Goal: Task Accomplishment & Management: Use online tool/utility

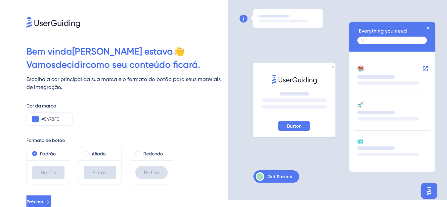
scroll to position [9, 0]
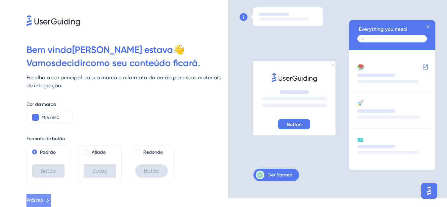
click at [43, 204] on span "Próximo" at bounding box center [34, 200] width 17 height 8
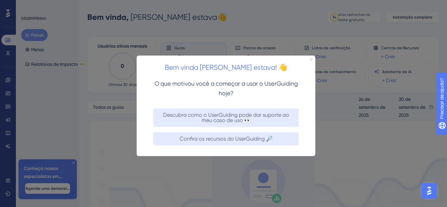
click at [310, 60] on icon "Fechar visualização" at bounding box center [311, 59] width 3 height 3
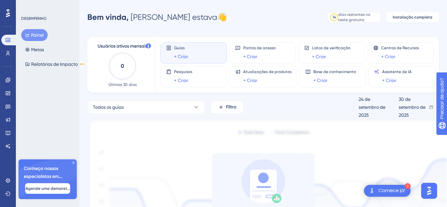
scroll to position [72, 0]
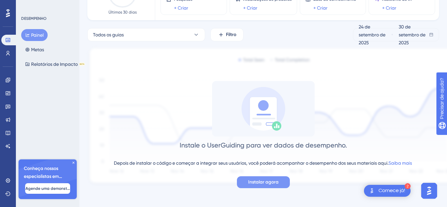
click at [263, 183] on font "Instalar agora" at bounding box center [263, 182] width 30 height 6
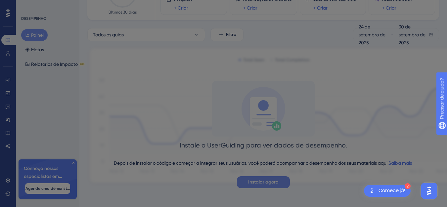
scroll to position [0, 0]
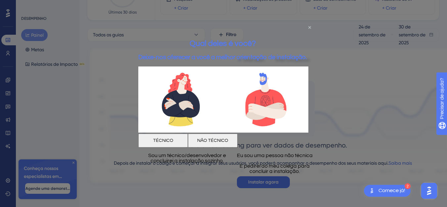
click at [309, 27] on icon "Fechar visualização" at bounding box center [309, 27] width 3 height 3
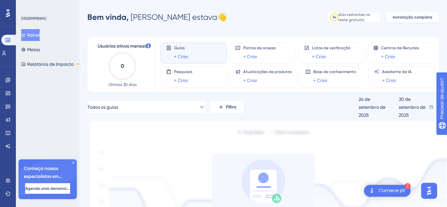
click at [411, 18] on font "Instalação completa" at bounding box center [412, 17] width 40 height 5
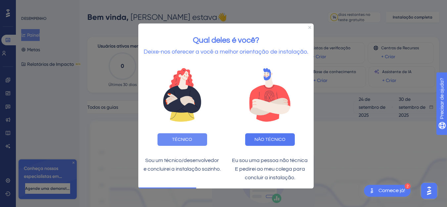
click at [189, 137] on font "TÉCNICO" at bounding box center [182, 139] width 20 height 5
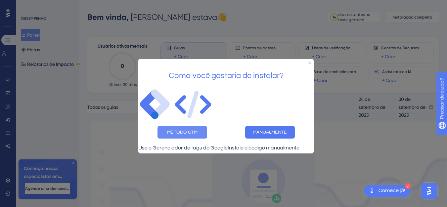
click at [179, 130] on font "MÉTODO GTM" at bounding box center [182, 132] width 30 height 5
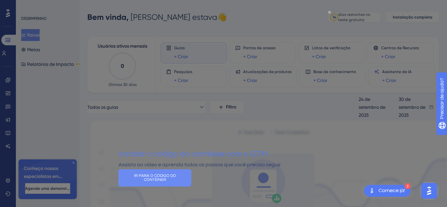
click at [177, 182] on font "IR PARA O CÓDIGO DO CONTÊINER" at bounding box center [155, 178] width 43 height 8
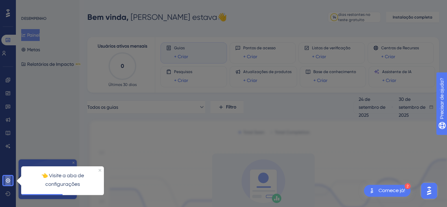
click at [5, 179] on icon at bounding box center [7, 180] width 5 height 5
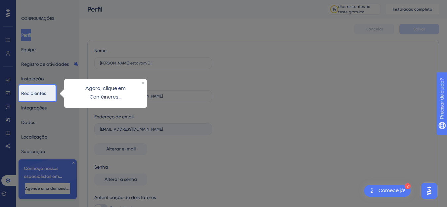
click at [131, 89] on p "Agora, clique em Contêineres..." at bounding box center [105, 92] width 72 height 17
click at [46, 90] on font "Recipientes" at bounding box center [33, 93] width 25 height 8
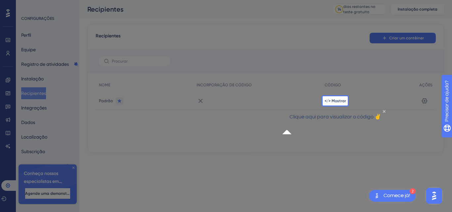
click at [340, 119] on font "Clique aqui para visualizar o código ✌" at bounding box center [335, 116] width 92 height 5
click at [350, 121] on p "Clique aqui para visualizar o código ✌" at bounding box center [334, 116] width 95 height 9
click at [354, 120] on p "Clique aqui para visualizar o código ✌" at bounding box center [334, 116] width 95 height 9
click at [332, 119] on font "Clique aqui para visualizar o código ✌" at bounding box center [335, 116] width 92 height 5
click at [328, 119] on font "Clique aqui para visualizar o código ✌" at bounding box center [335, 116] width 92 height 5
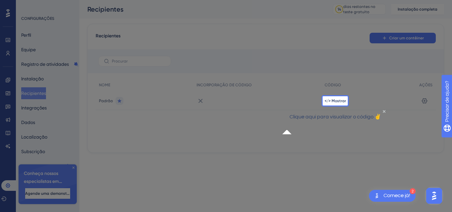
click at [327, 119] on font "Clique aqui para visualizar o código ✌" at bounding box center [335, 116] width 92 height 5
click at [334, 97] on div "</> Mostrar" at bounding box center [368, 101] width 95 height 19
click at [335, 84] on font "CÓDIGO" at bounding box center [332, 85] width 17 height 5
click at [344, 89] on div "CÓDIGO" at bounding box center [368, 85] width 95 height 14
click at [343, 121] on p "Clique aqui para visualizar o código ✌" at bounding box center [334, 116] width 95 height 9
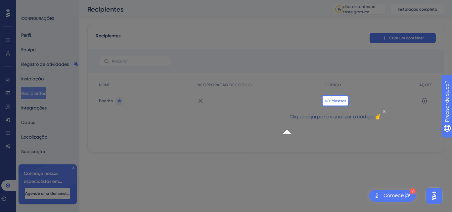
click at [333, 102] on font "</> Mostrar" at bounding box center [334, 101] width 21 height 5
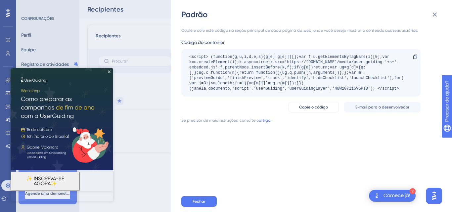
click at [399, 195] on font "Comece já!" at bounding box center [396, 195] width 27 height 5
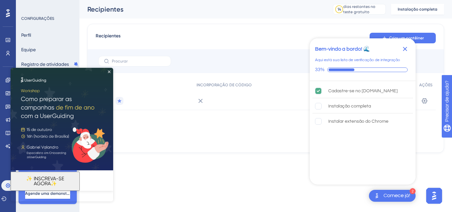
click at [405, 49] on icon "Fechar lista de verificação" at bounding box center [405, 49] width 4 height 4
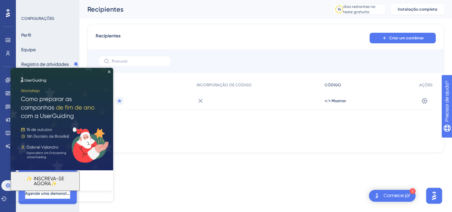
click at [357, 85] on div "CÓDIGO" at bounding box center [368, 85] width 95 height 14
click at [420, 9] on font "Instalação completa" at bounding box center [417, 9] width 40 height 5
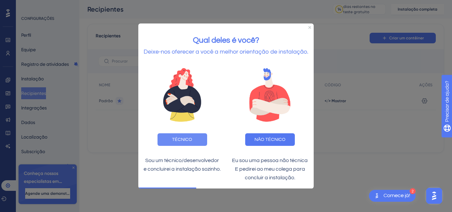
click at [186, 141] on font "TÉCNICO" at bounding box center [182, 139] width 20 height 5
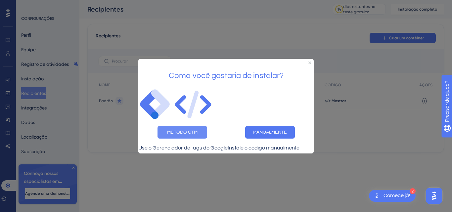
click at [194, 130] on font "MÉTODO GTM" at bounding box center [182, 132] width 30 height 5
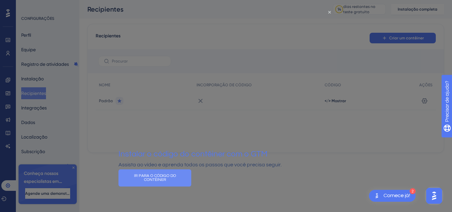
drag, startPoint x: 234, startPoint y: 186, endPoint x: 352, endPoint y: 194, distance: 118.0
click at [177, 182] on font "IR PARA O CÓDIGO DO CONTÊINER" at bounding box center [155, 178] width 43 height 8
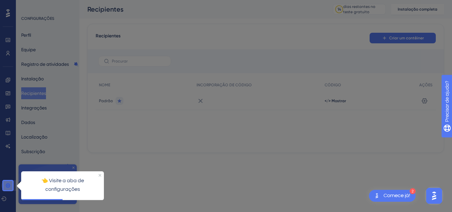
click at [9, 184] on icon at bounding box center [7, 185] width 5 height 5
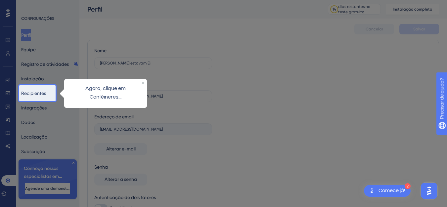
click at [117, 92] on p "Agora, clique em Contêineres..." at bounding box center [105, 92] width 72 height 17
click at [101, 97] on font "Agora, clique em Contêineres..." at bounding box center [105, 92] width 41 height 14
click at [35, 93] on font "Recipientes" at bounding box center [33, 93] width 25 height 5
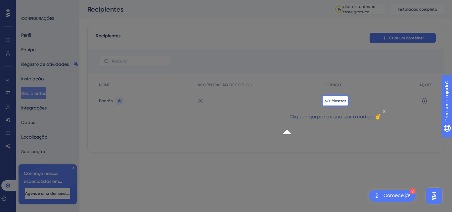
click at [341, 119] on font "Clique aqui para visualizar o código ✌" at bounding box center [335, 116] width 92 height 5
click at [336, 99] on font "</> Mostrar" at bounding box center [334, 101] width 21 height 5
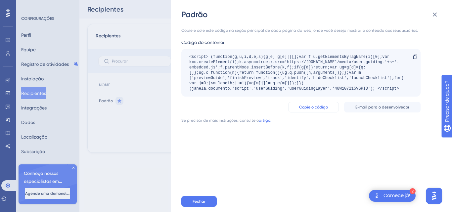
click at [320, 107] on font "Copie o código" at bounding box center [313, 107] width 29 height 5
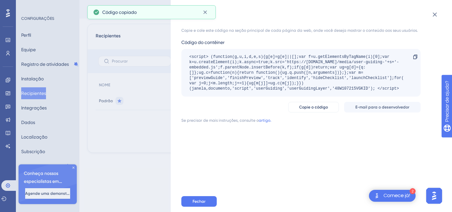
click at [396, 196] on font "Comece já!" at bounding box center [396, 195] width 27 height 5
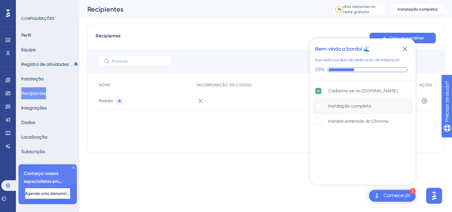
click at [317, 105] on rect "A instalação completa está incompleta." at bounding box center [318, 106] width 6 height 6
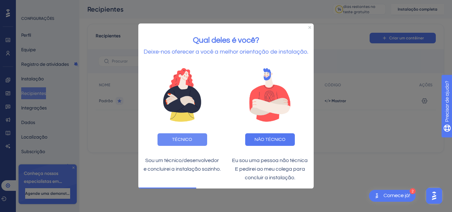
click at [177, 142] on button "TÉCNICO" at bounding box center [182, 139] width 50 height 13
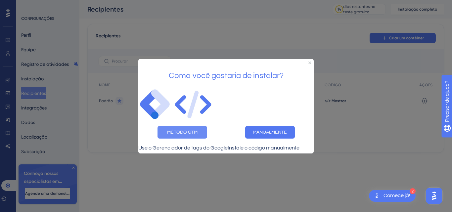
click at [176, 130] on button "MÉTODO GTM" at bounding box center [182, 132] width 50 height 13
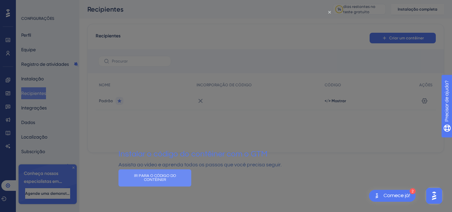
click at [177, 182] on font "IR PARA O CÓDIGO DO CONTÊINER" at bounding box center [155, 178] width 43 height 8
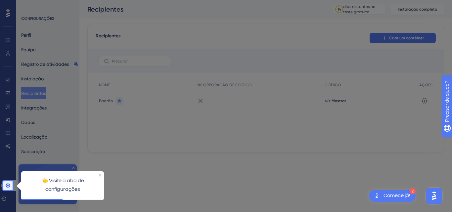
click at [56, 186] on font "👈 Visite a aba de configurações" at bounding box center [63, 185] width 44 height 14
click at [6, 184] on icon at bounding box center [8, 185] width 4 height 4
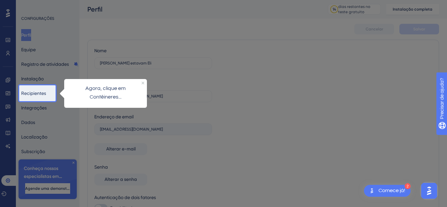
click at [93, 95] on font "Agora, clique em Contêineres..." at bounding box center [105, 92] width 41 height 14
click at [44, 95] on font "Recipientes" at bounding box center [33, 93] width 25 height 5
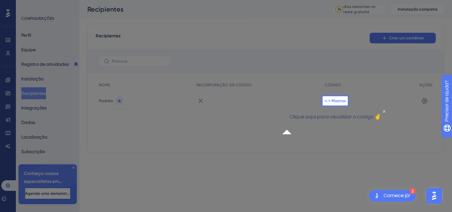
click at [342, 99] on font "</> Mostrar" at bounding box center [334, 101] width 21 height 5
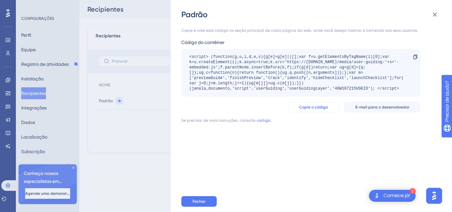
click at [320, 107] on font "Copie o código" at bounding box center [313, 107] width 29 height 5
click at [391, 195] on font "Comece já!" at bounding box center [396, 195] width 27 height 5
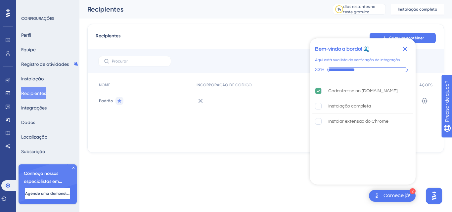
click at [215, 99] on div at bounding box center [257, 101] width 128 height 19
drag, startPoint x: 215, startPoint y: 99, endPoint x: 163, endPoint y: 124, distance: 57.8
click at [163, 124] on div "NOME INCORPORAÇÃO DE CÓDIGO CÓDIGO AÇÕES Padrão </> Mostrar Configurações" at bounding box center [266, 111] width 340 height 66
click at [130, 83] on div "NOME" at bounding box center [145, 85] width 98 height 14
click at [214, 87] on font "INCORPORAÇÃO DE CÓDIGO" at bounding box center [223, 85] width 55 height 5
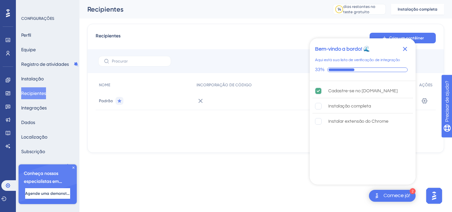
drag, startPoint x: 214, startPoint y: 87, endPoint x: 374, endPoint y: 160, distance: 175.5
click at [374, 160] on div "Cadastre-se no [DOMAIN_NAME] Instalação completa Instalar extensão do Chrome" at bounding box center [362, 132] width 106 height 102
click at [230, 96] on div at bounding box center [257, 101] width 128 height 19
click at [396, 193] on font "Comece já!" at bounding box center [396, 195] width 27 height 5
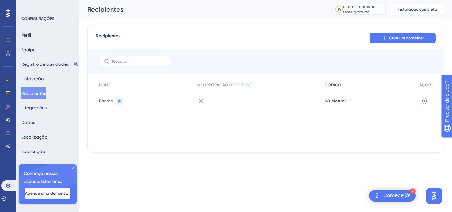
click at [339, 86] on font "CÓDIGO" at bounding box center [332, 85] width 17 height 5
drag, startPoint x: 339, startPoint y: 86, endPoint x: 400, endPoint y: 37, distance: 78.4
click at [400, 37] on font "Criar um contêiner" at bounding box center [406, 38] width 35 height 5
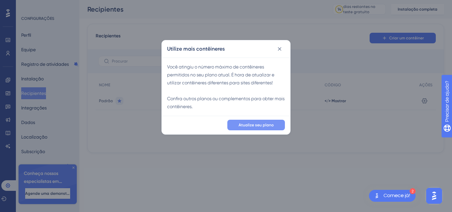
click at [262, 126] on font "Atualize seu plano" at bounding box center [255, 125] width 35 height 5
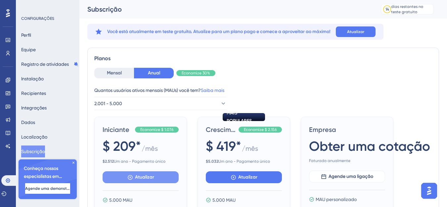
click at [142, 174] on span "Atualizar" at bounding box center [144, 177] width 19 height 8
